Goal: Navigation & Orientation: Find specific page/section

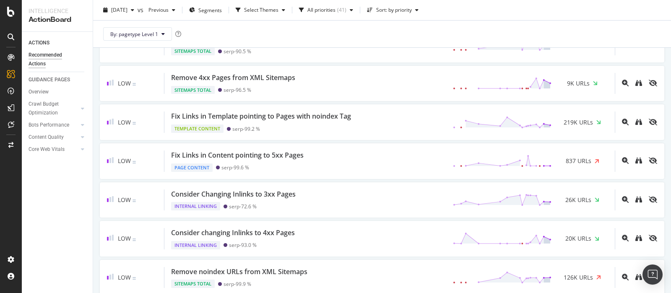
scroll to position [1048, 0]
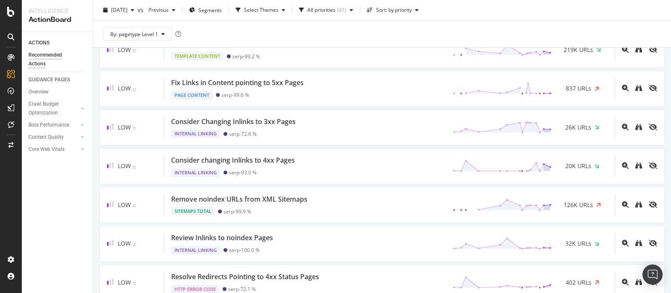
drag, startPoint x: 331, startPoint y: 182, endPoint x: 570, endPoint y: 22, distance: 287.5
click at [351, 22] on div "By: pagetype Level 1" at bounding box center [382, 34] width 564 height 27
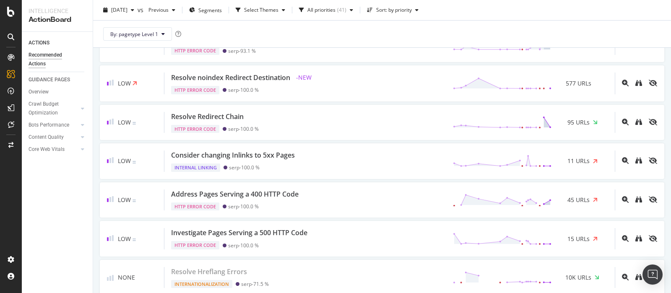
scroll to position [1551, 0]
